Goal: Entertainment & Leisure: Consume media (video, audio)

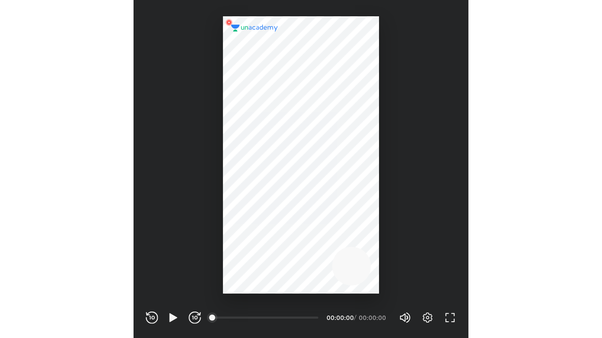
scroll to position [292, 289]
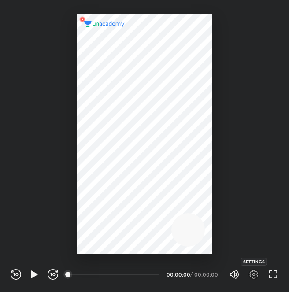
click at [254, 274] on icon "button" at bounding box center [254, 274] width 11 height 11
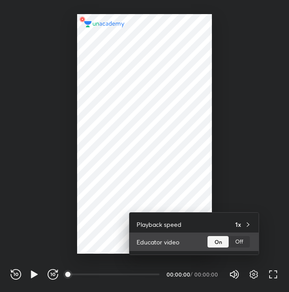
click at [250, 242] on div "On Off" at bounding box center [230, 241] width 44 height 11
click at [236, 242] on div "Off" at bounding box center [239, 241] width 21 height 11
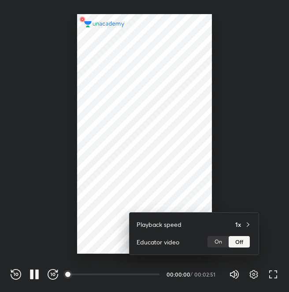
click at [178, 151] on div at bounding box center [144, 146] width 289 height 292
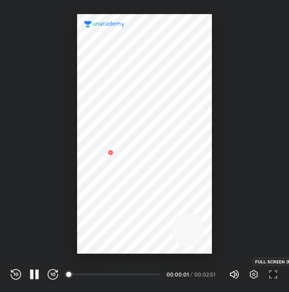
click at [272, 271] on icon "button" at bounding box center [273, 274] width 11 height 11
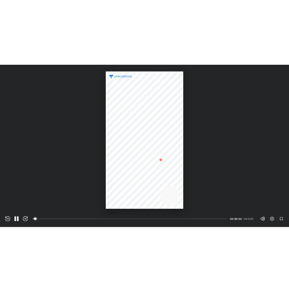
scroll to position [338, 602]
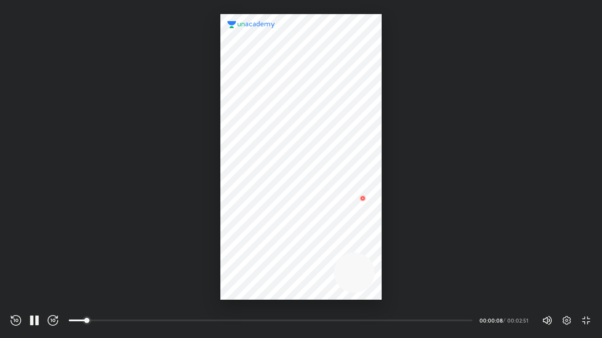
click at [289, 292] on div "REWIND (J) PAUSE (K) FORWARD (L) 00:00 00:00:08 / 00:02:51 Volume (M) 100% Sett…" at bounding box center [301, 319] width 602 height 38
click at [289, 292] on icon "button" at bounding box center [586, 320] width 11 height 11
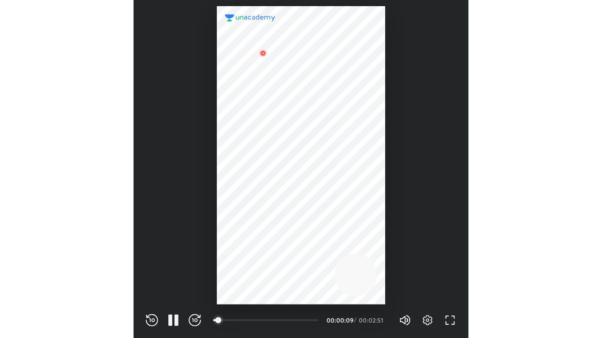
scroll to position [292, 289]
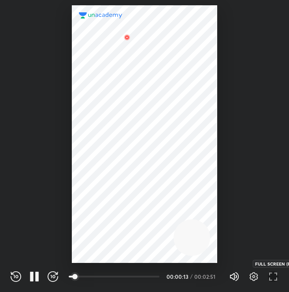
click at [272, 281] on icon "button" at bounding box center [273, 276] width 11 height 11
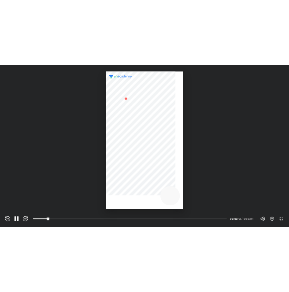
scroll to position [338, 602]
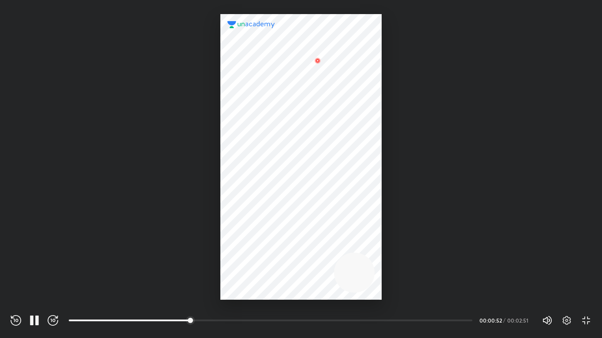
drag, startPoint x: 272, startPoint y: 281, endPoint x: 321, endPoint y: 309, distance: 56.3
click at [289, 292] on div at bounding box center [274, 311] width 411 height 9
click at [289, 292] on icon "button" at bounding box center [586, 320] width 11 height 11
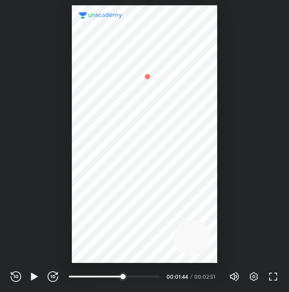
scroll to position [292, 289]
drag, startPoint x: 145, startPoint y: 277, endPoint x: 131, endPoint y: 279, distance: 14.7
click at [141, 279] on div at bounding box center [144, 276] width 7 height 7
drag, startPoint x: 130, startPoint y: 277, endPoint x: 97, endPoint y: 278, distance: 32.6
click at [125, 278] on div at bounding box center [128, 276] width 7 height 7
